Goal: Information Seeking & Learning: Check status

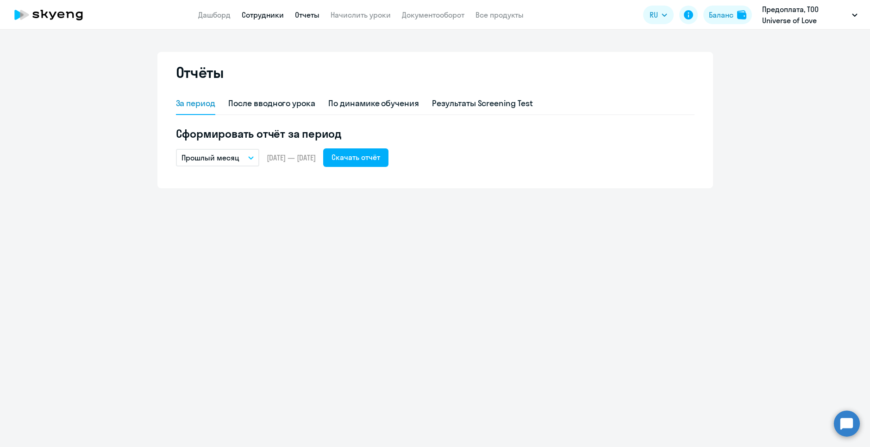
drag, startPoint x: 70, startPoint y: 16, endPoint x: 249, endPoint y: 18, distance: 179.3
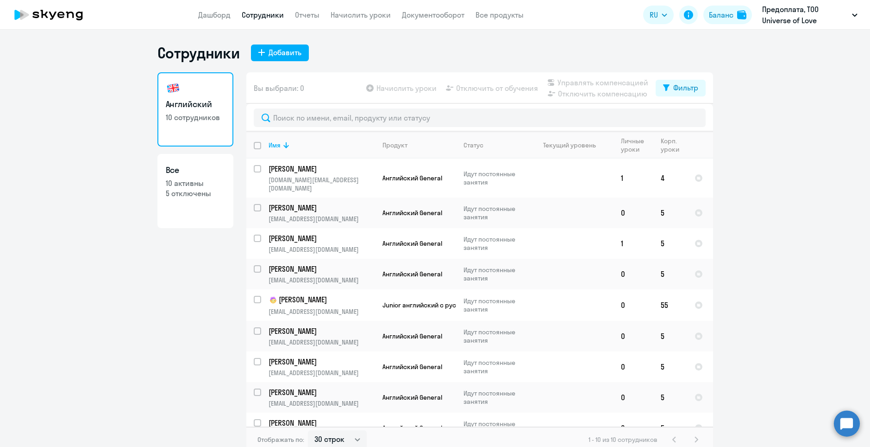
select select "30"
click at [303, 294] on p "Макар" at bounding box center [321, 299] width 105 height 11
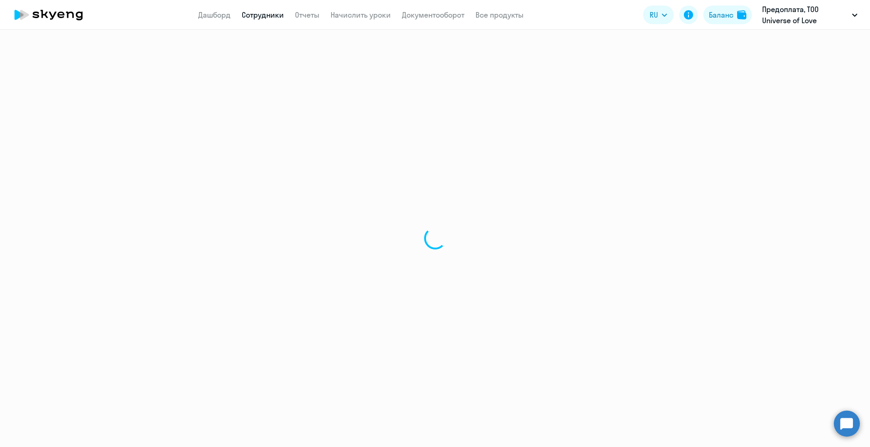
select select "english"
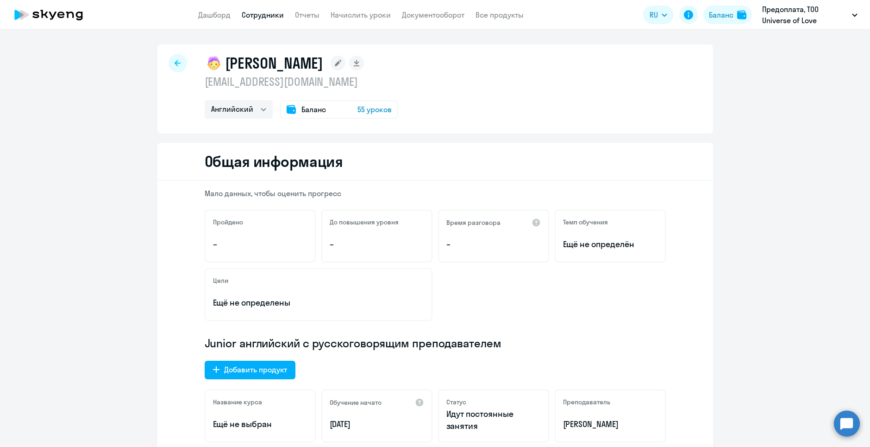
click at [304, 108] on span "Баланс" at bounding box center [314, 109] width 25 height 11
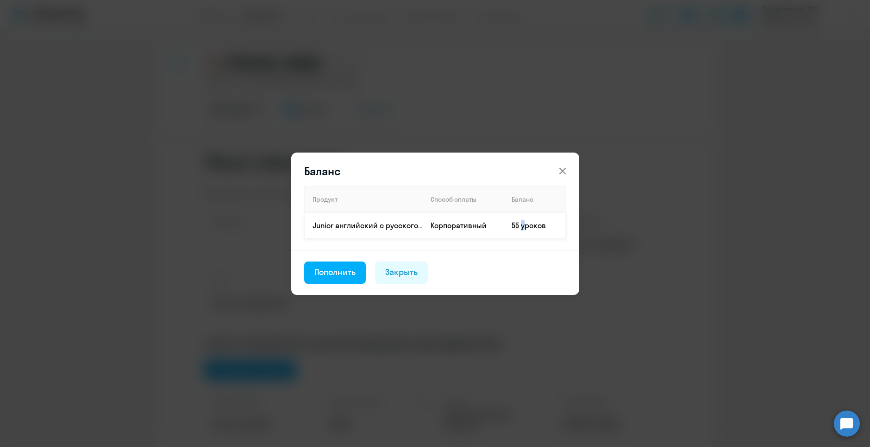
click at [520, 226] on td "55 уроков" at bounding box center [535, 225] width 62 height 26
click at [565, 166] on icon at bounding box center [562, 170] width 11 height 11
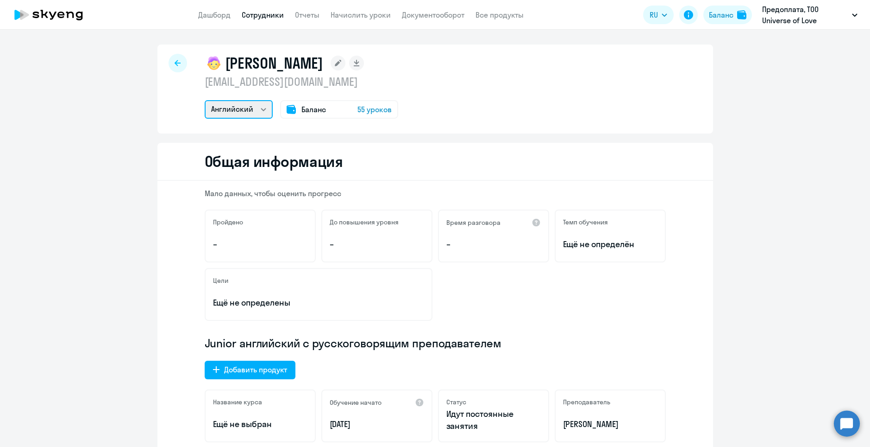
click at [258, 111] on select "Английский" at bounding box center [239, 109] width 68 height 19
click at [474, 43] on div "Макар juliakhadartseva@gmail.com Английский Баланс 55 уроков Общая информация М…" at bounding box center [435, 238] width 870 height 417
click at [169, 65] on div at bounding box center [178, 63] width 19 height 19
select select "30"
